Goal: Transaction & Acquisition: Obtain resource

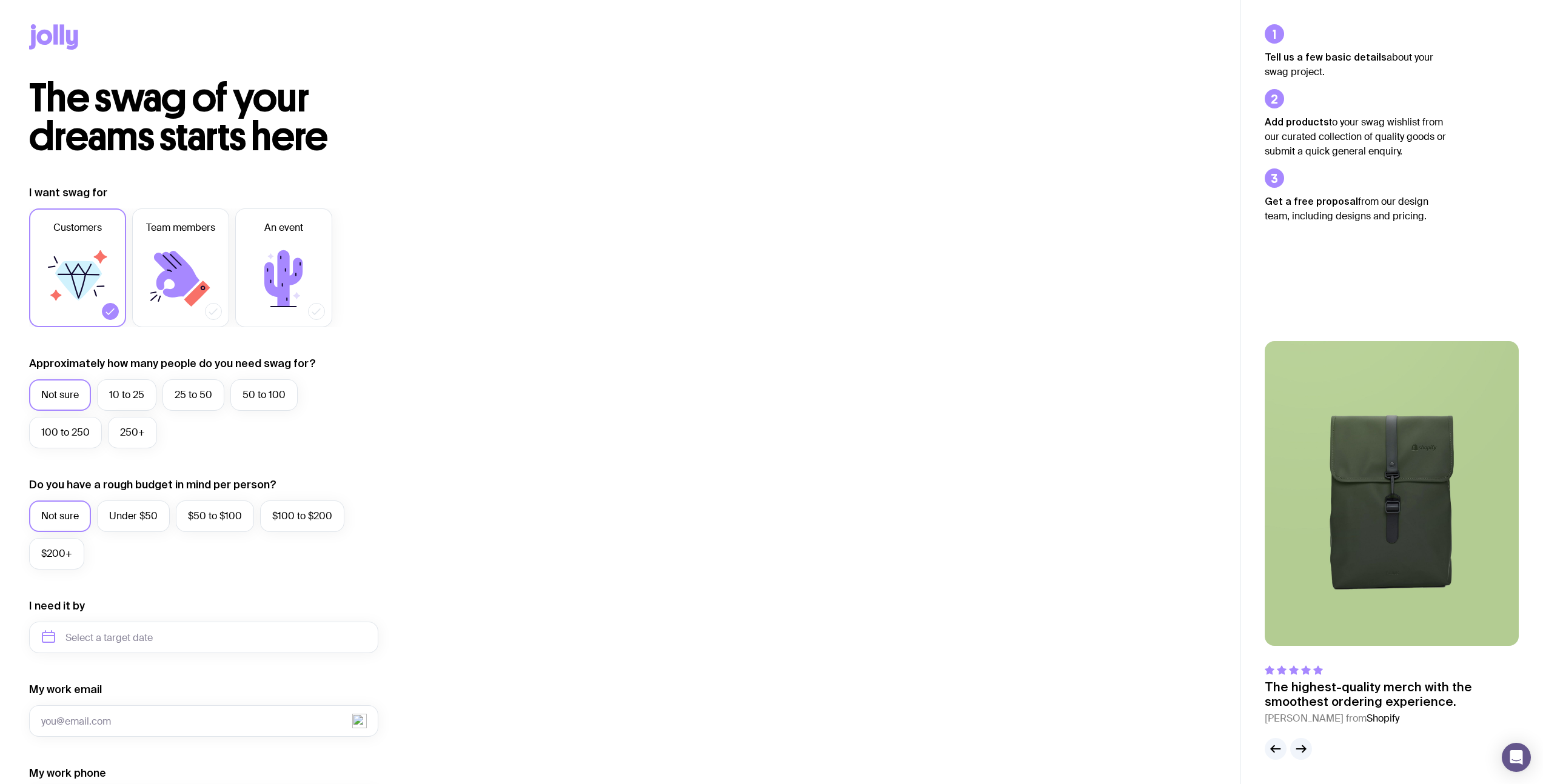
click at [68, 43] on icon at bounding box center [72, 40] width 12 height 20
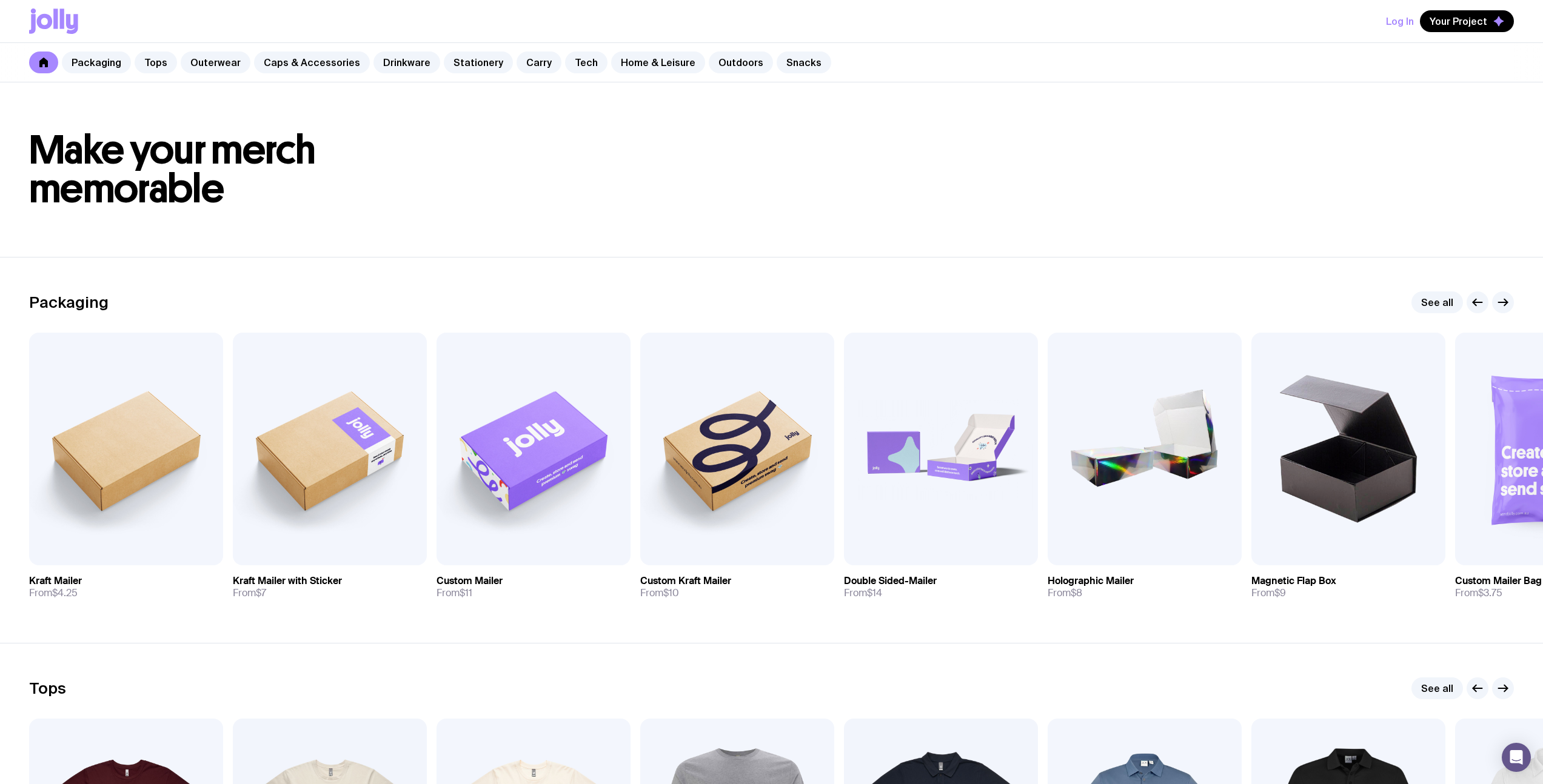
click at [73, 26] on icon at bounding box center [72, 24] width 12 height 20
click at [1483, 26] on span "Your Project" at bounding box center [1458, 21] width 58 height 12
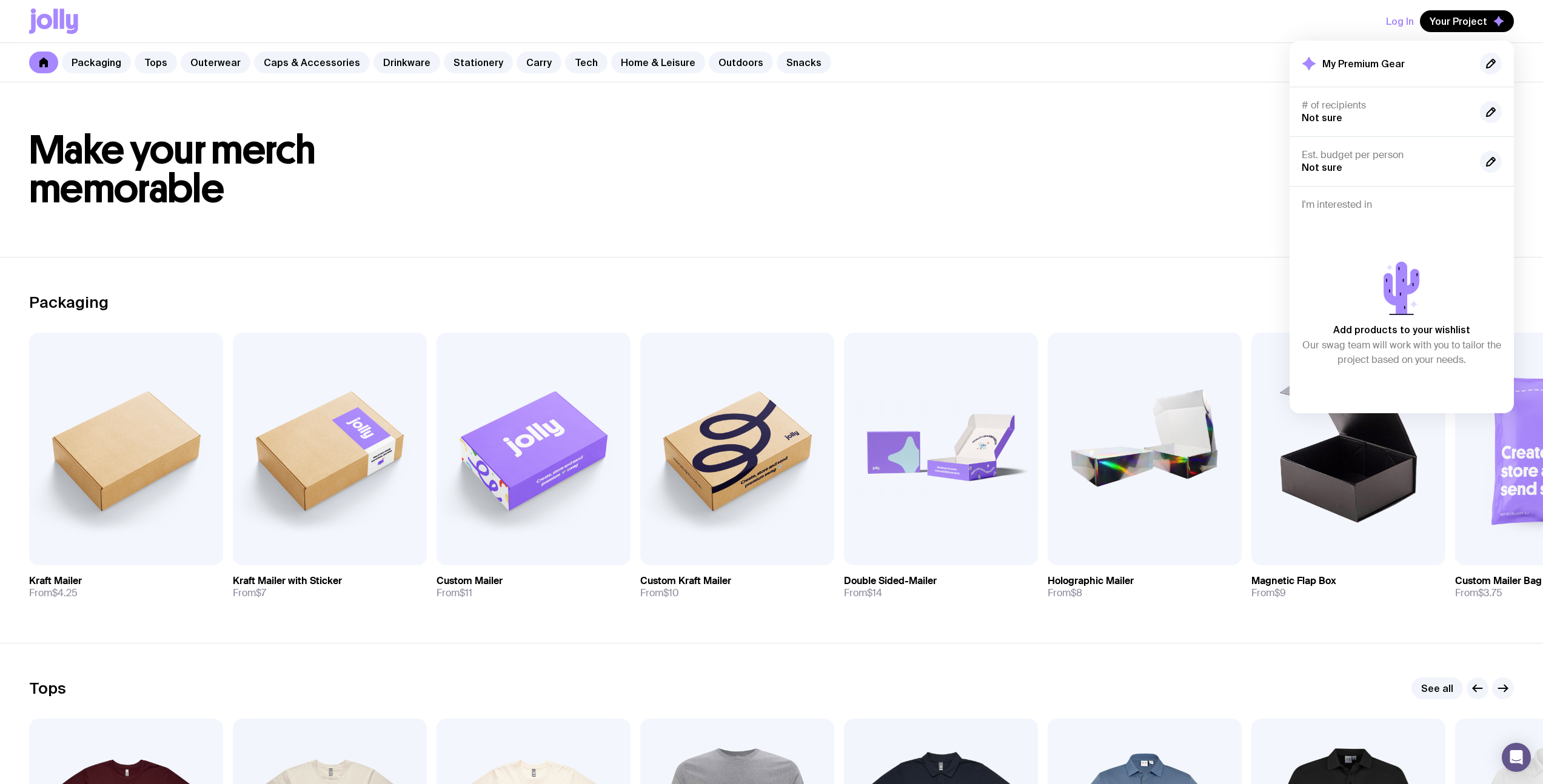
click at [970, 256] on header "Make your merch memorable" at bounding box center [771, 170] width 1543 height 174
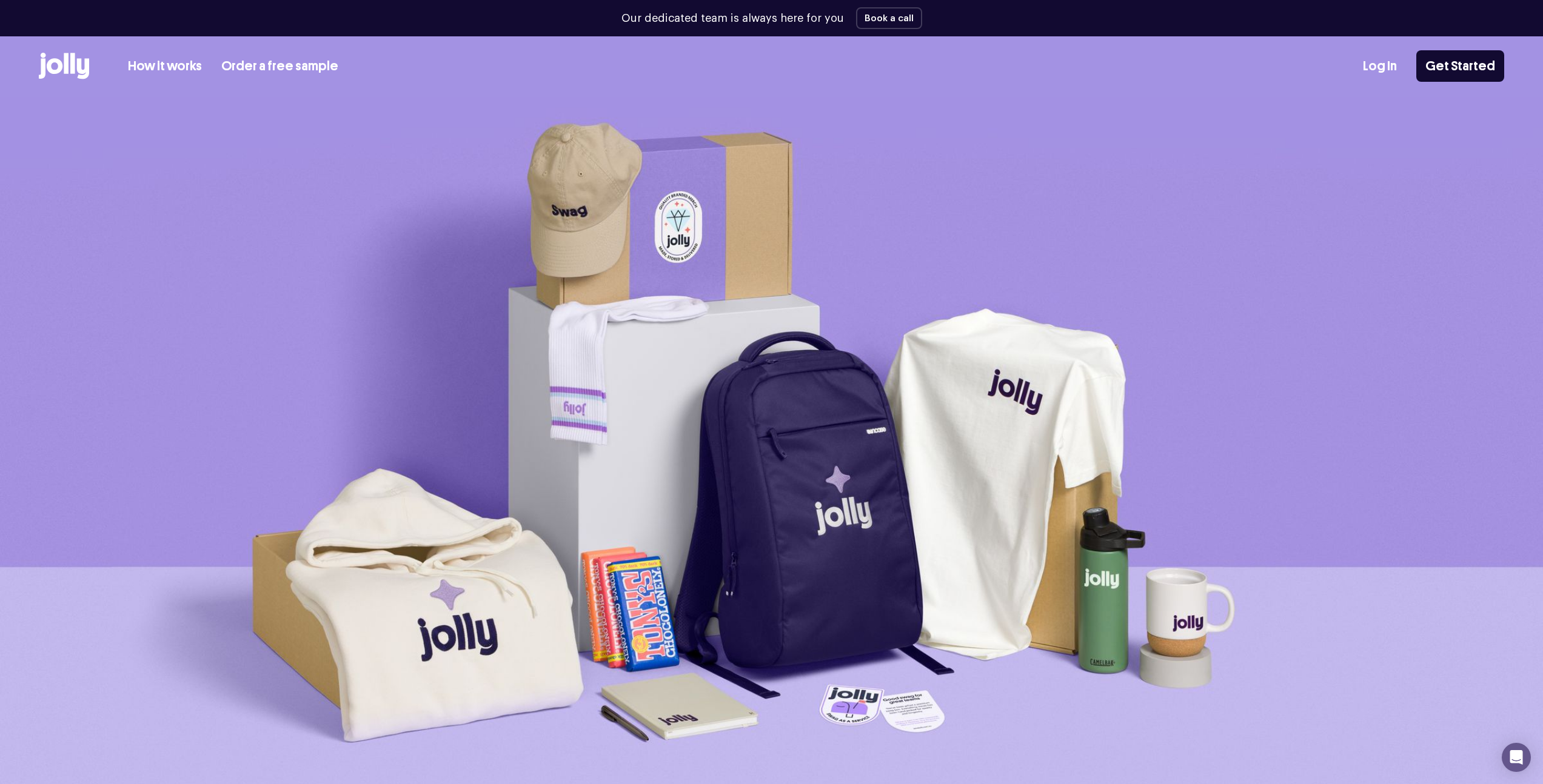
click at [306, 75] on div "How it works Order a free sample" at bounding box center [188, 66] width 300 height 26
click at [303, 72] on link "Order a free sample" at bounding box center [279, 66] width 117 height 20
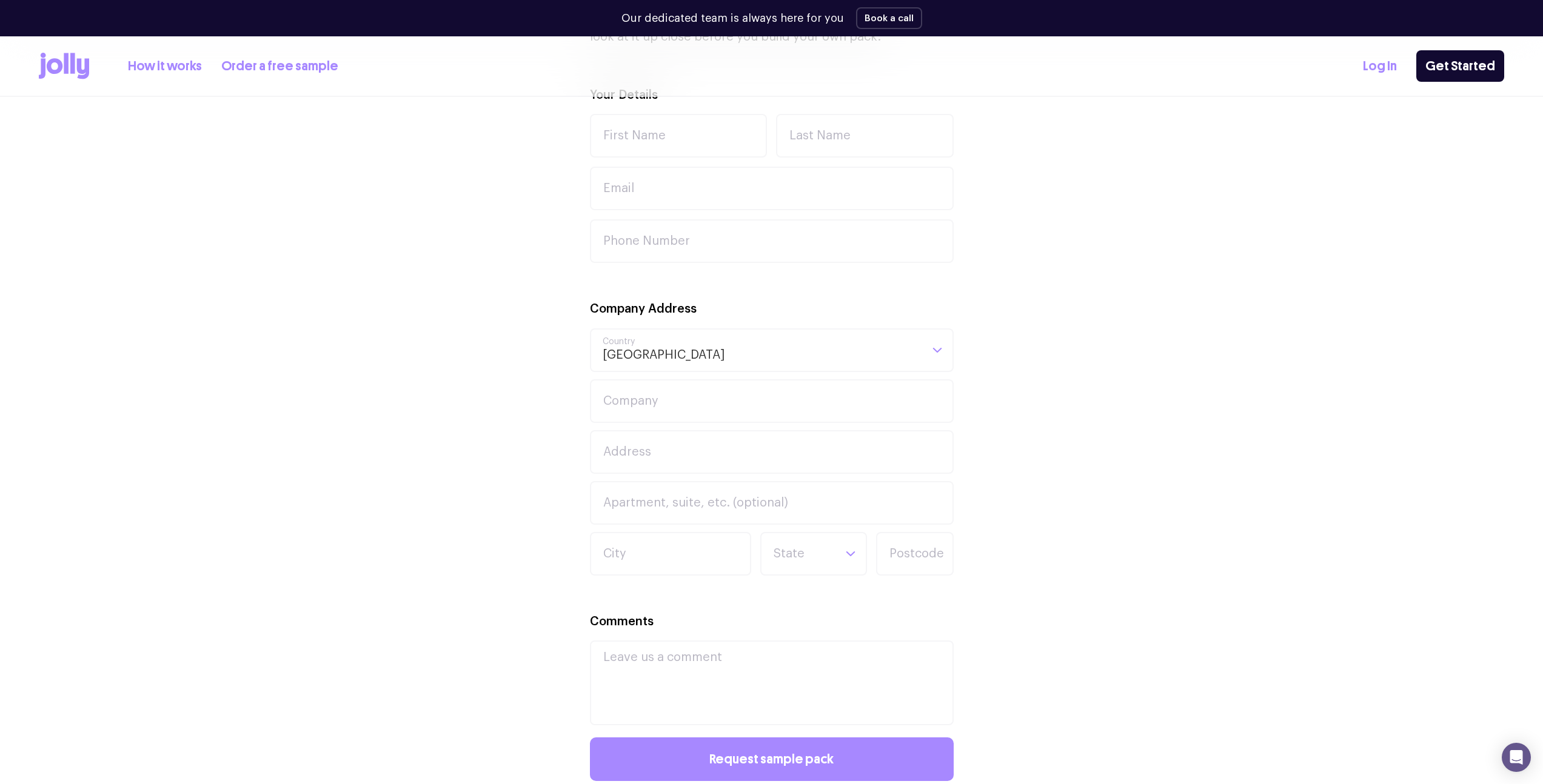
scroll to position [1046, 0]
